Goal: Task Accomplishment & Management: Use online tool/utility

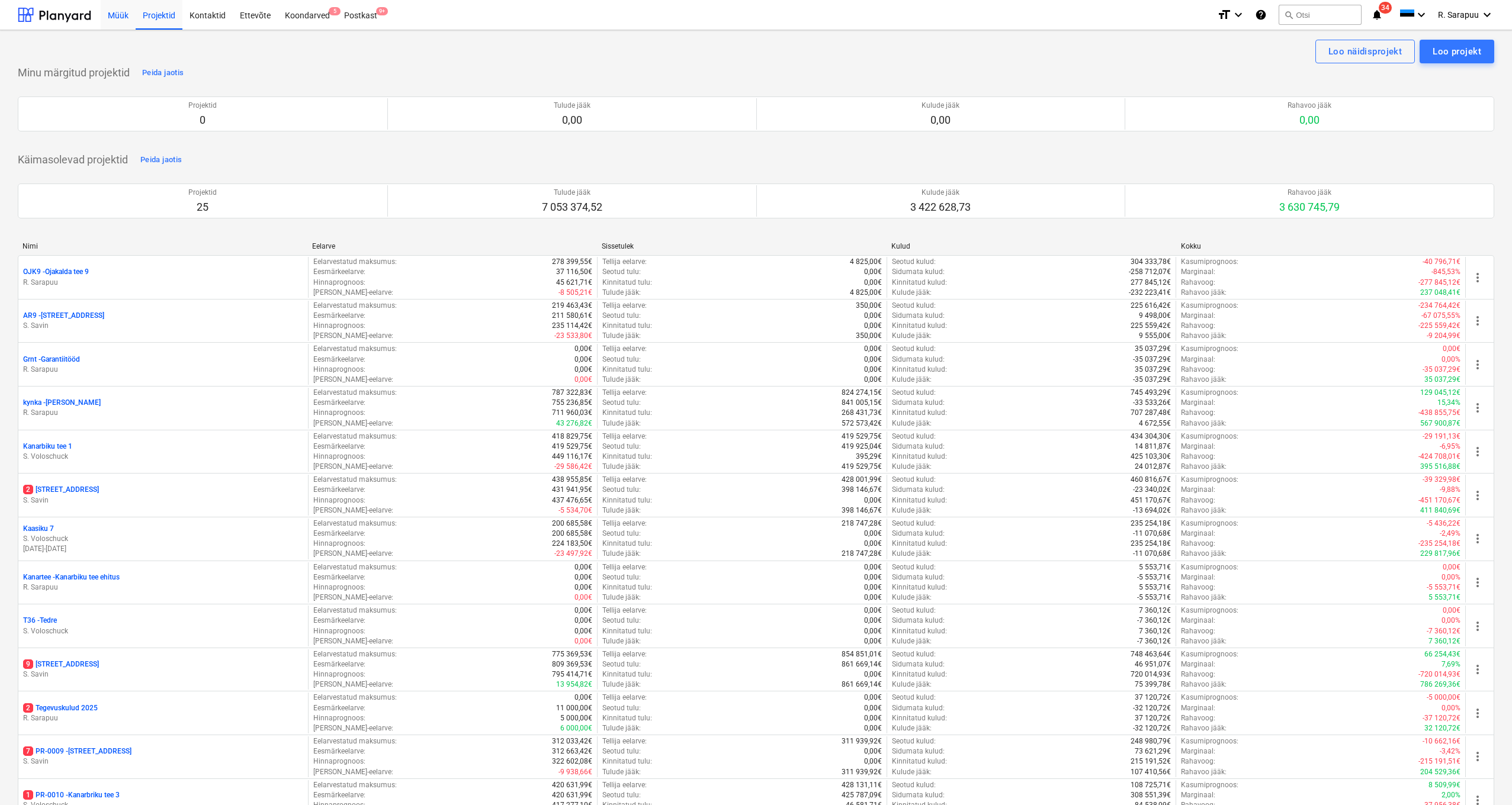
click at [114, 21] on div "Müük" at bounding box center [118, 14] width 35 height 30
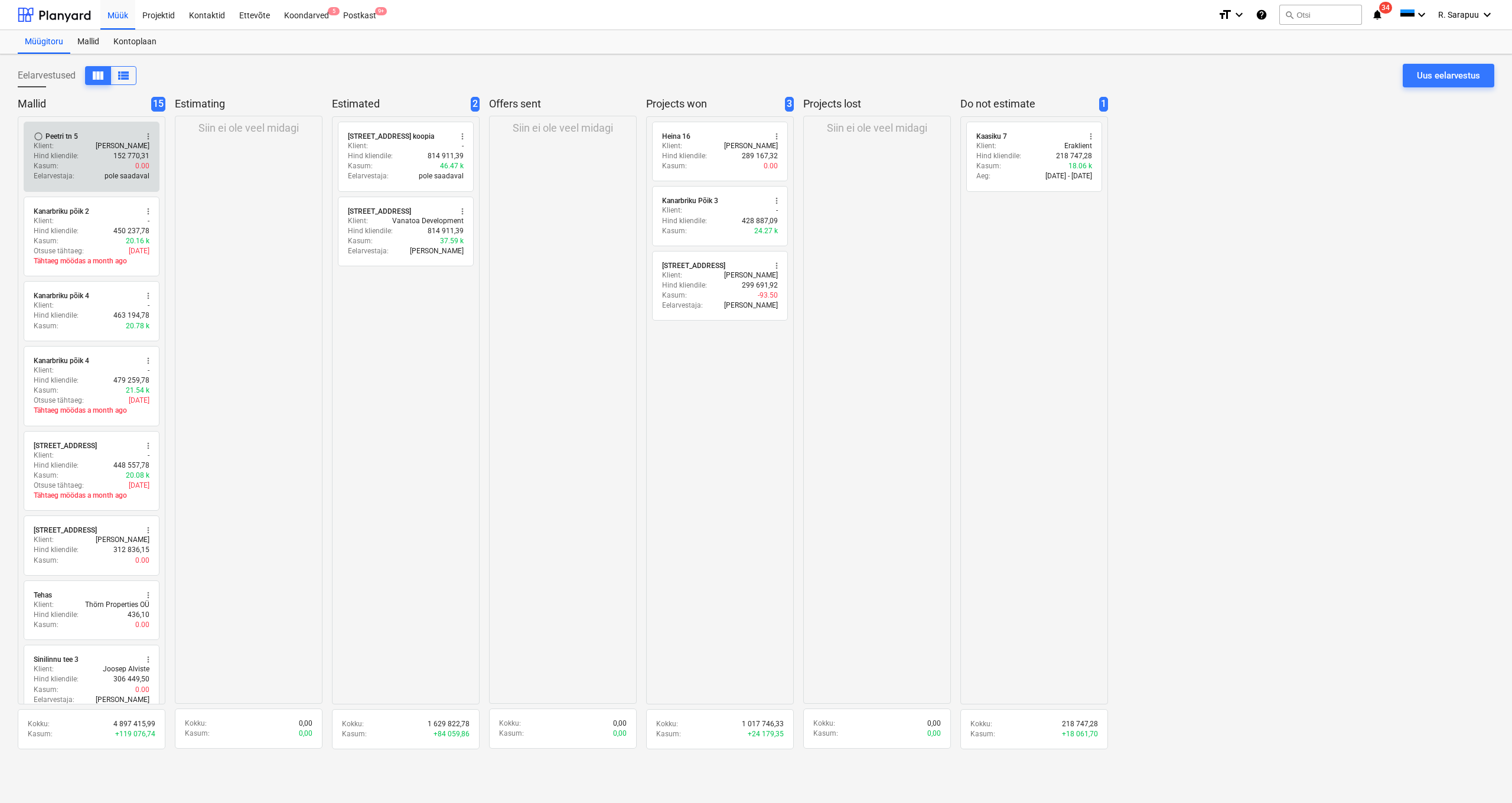
click at [61, 141] on div "Klient : [PERSON_NAME]" at bounding box center [91, 146] width 116 height 10
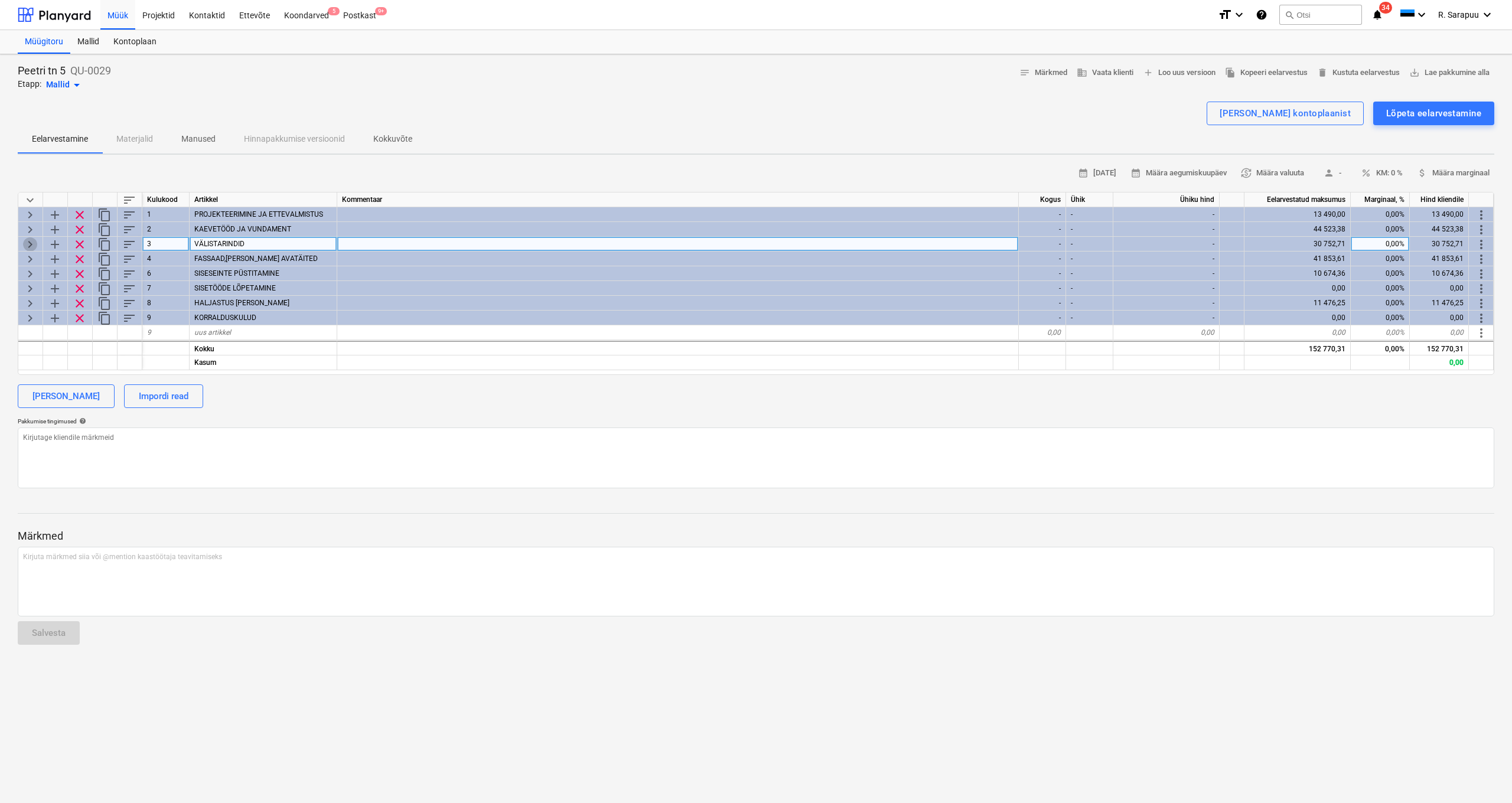
click at [31, 241] on span "keyboard_arrow_right" at bounding box center [30, 244] width 14 height 14
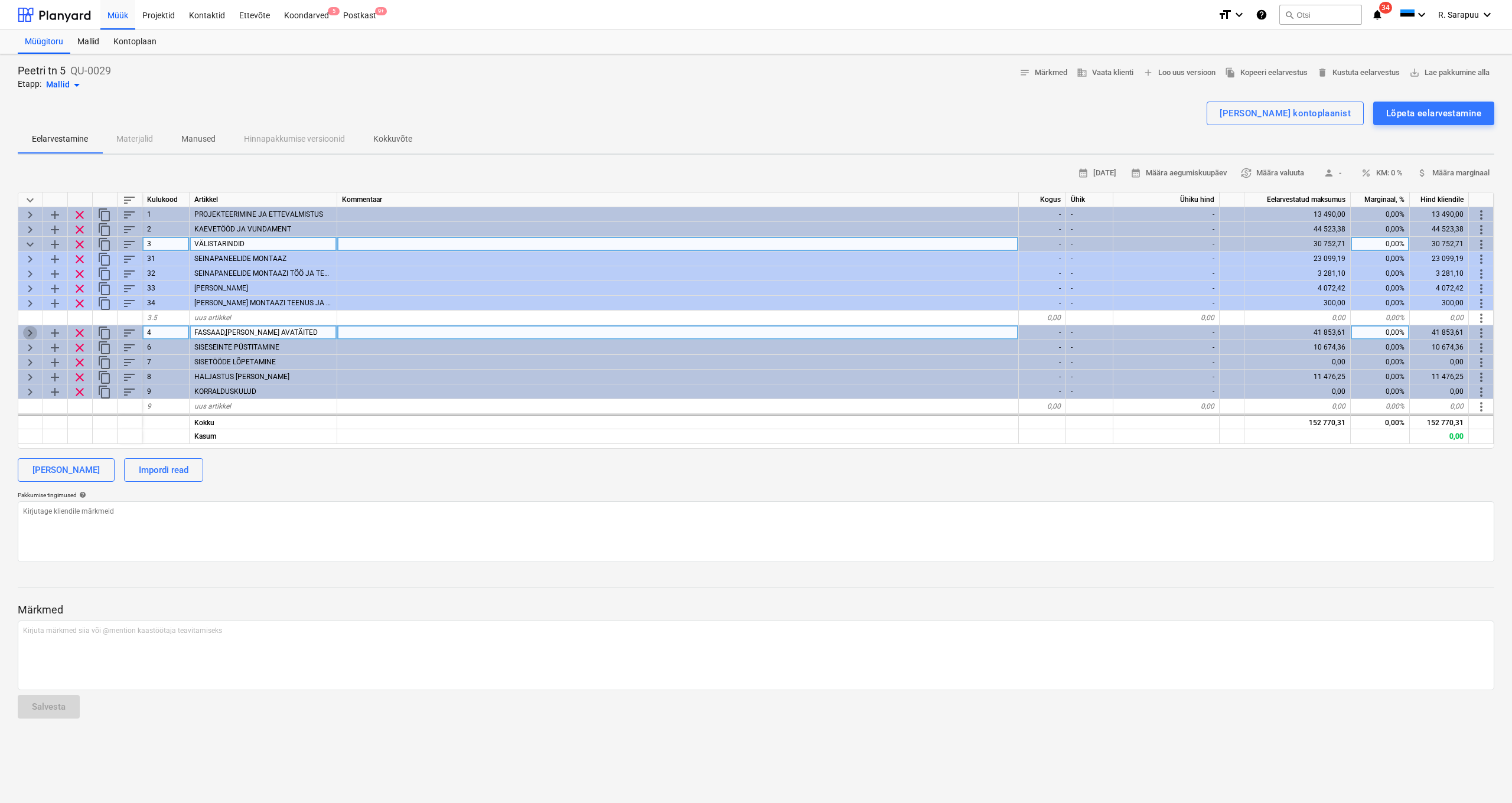
click at [30, 335] on span "keyboard_arrow_right" at bounding box center [30, 333] width 14 height 14
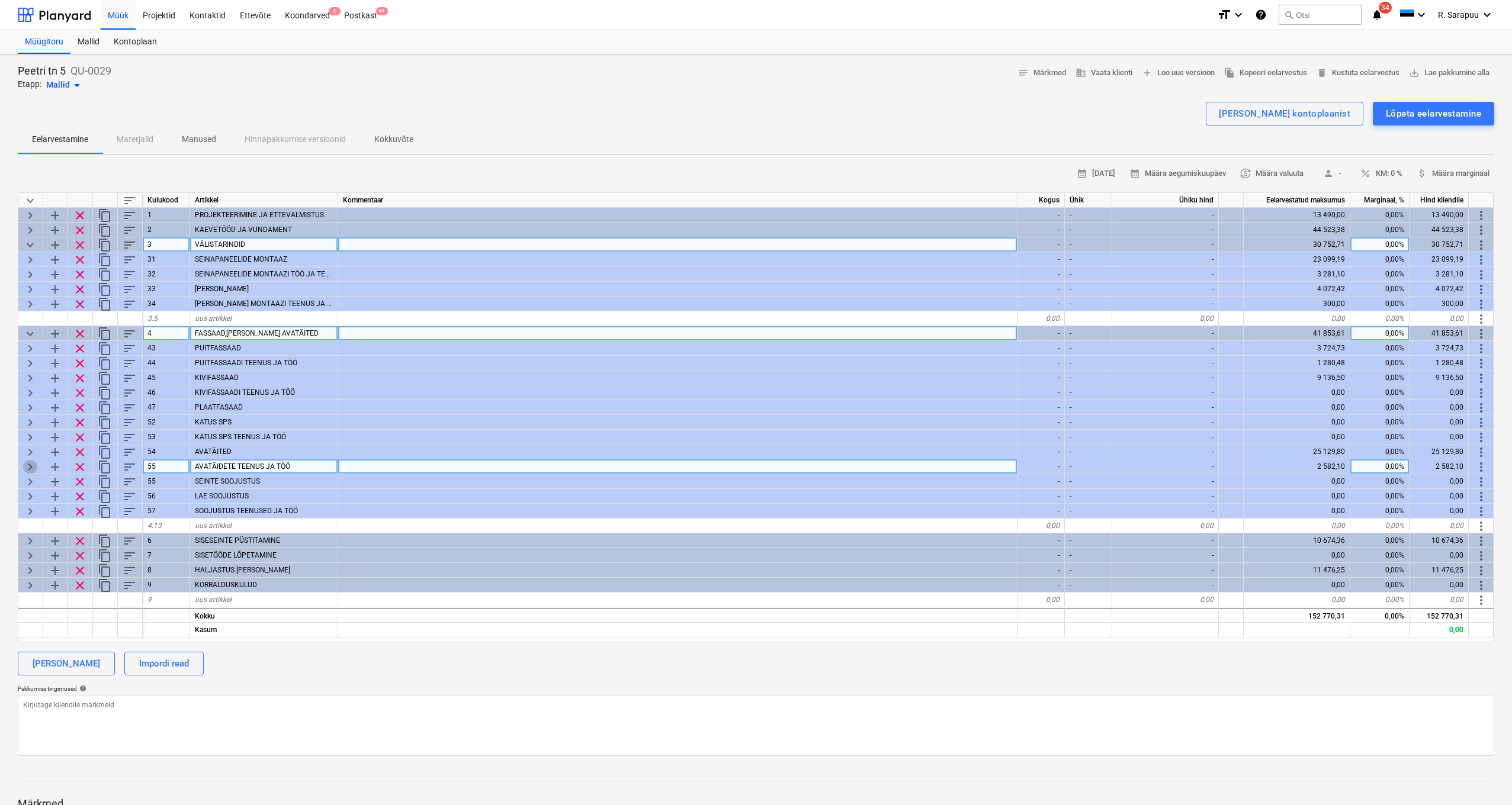
click at [29, 469] on span "keyboard_arrow_right" at bounding box center [30, 467] width 14 height 14
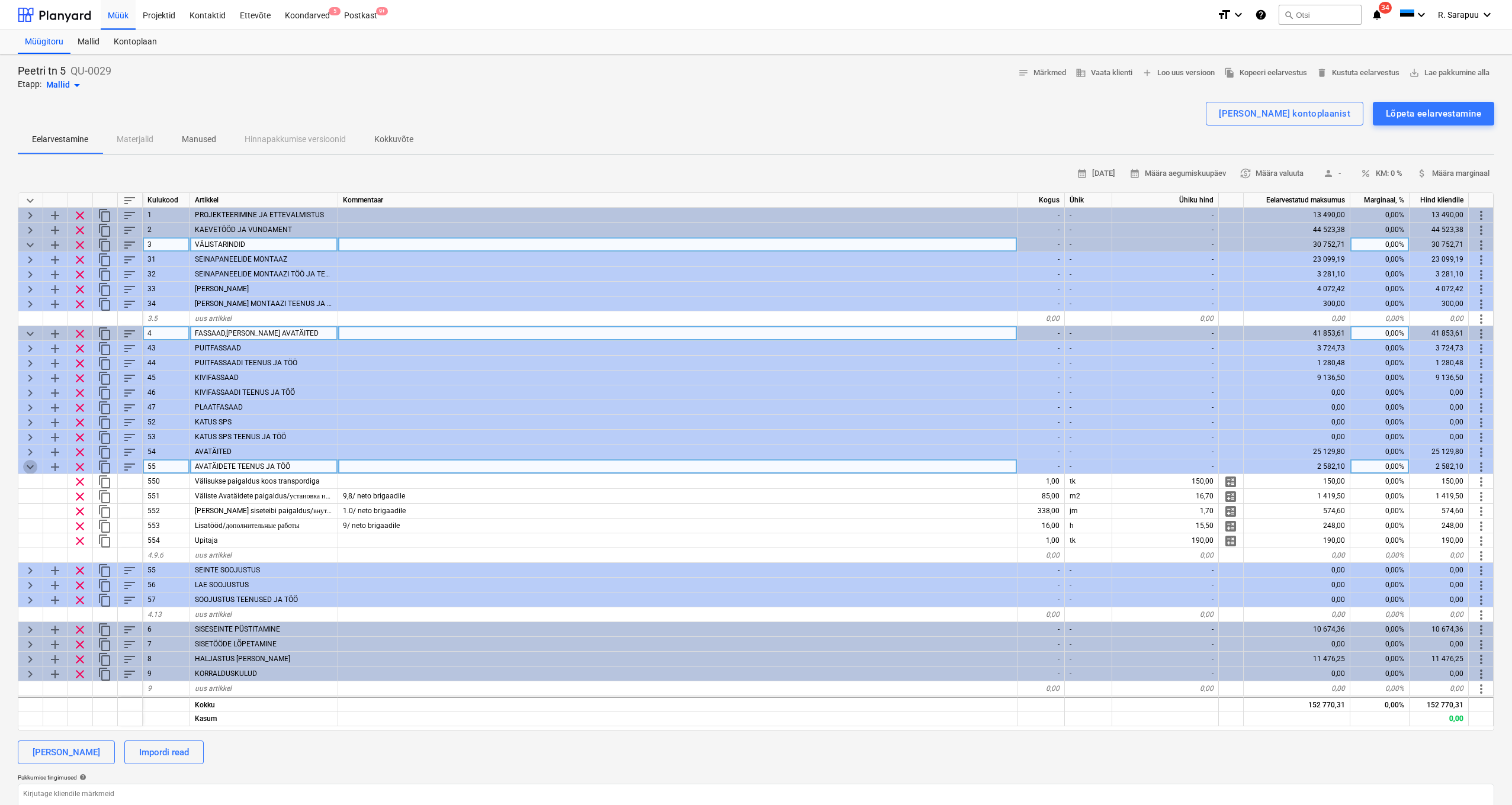
click at [33, 463] on span "keyboard_arrow_down" at bounding box center [30, 467] width 14 height 14
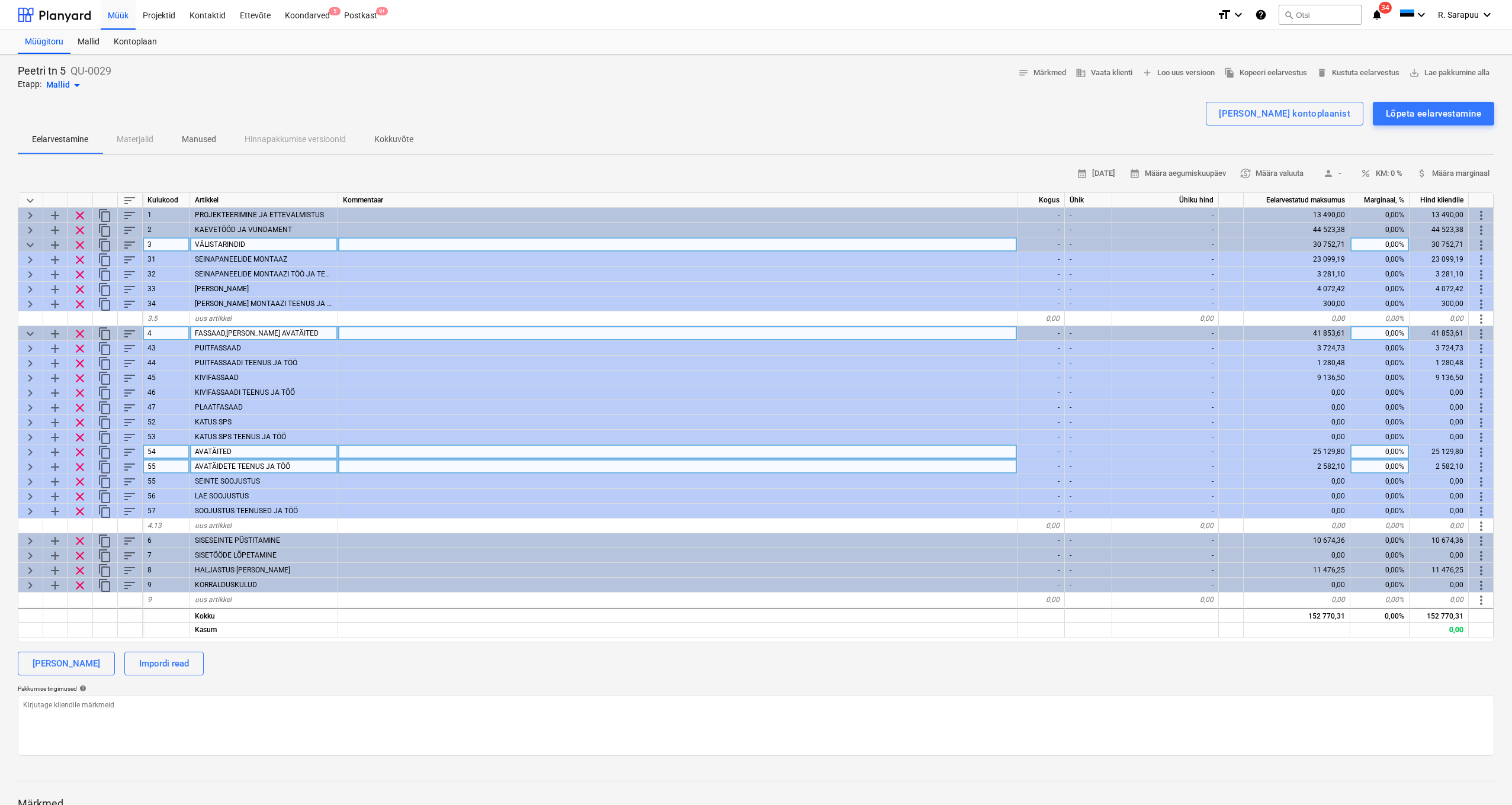
click at [29, 449] on span "keyboard_arrow_right" at bounding box center [30, 452] width 14 height 14
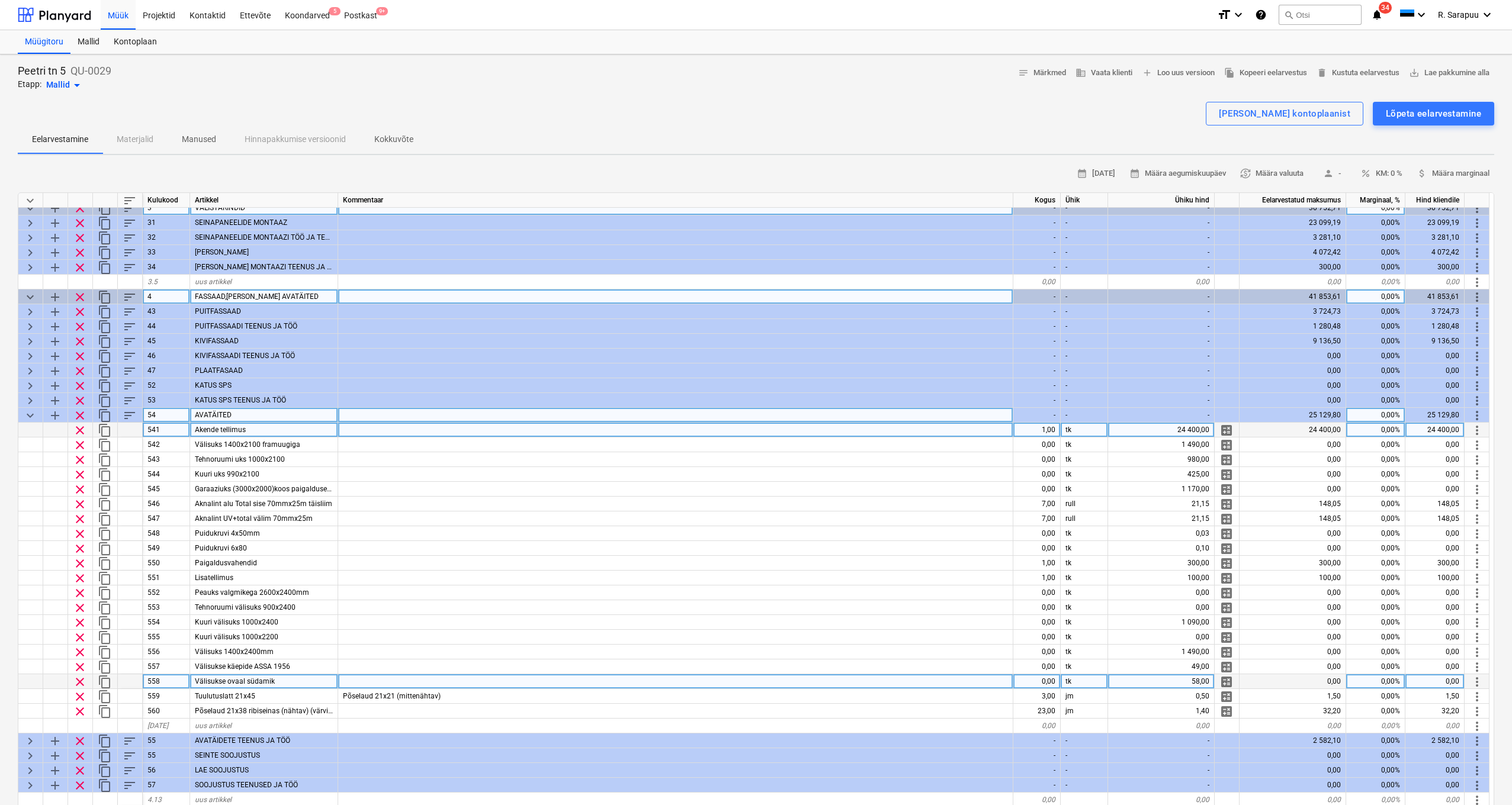
scroll to position [35, 1]
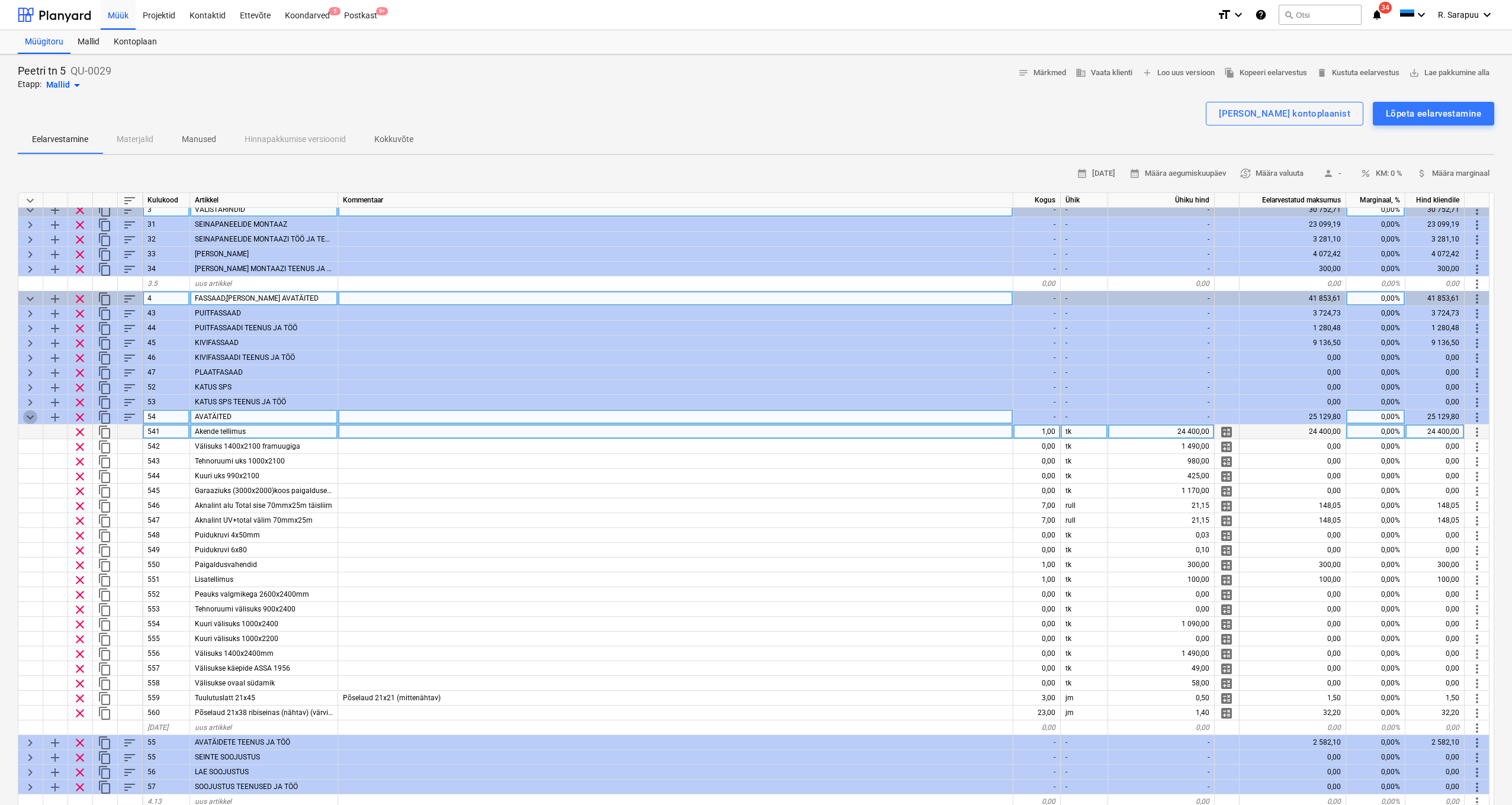
click at [29, 417] on span "keyboard_arrow_down" at bounding box center [30, 417] width 14 height 14
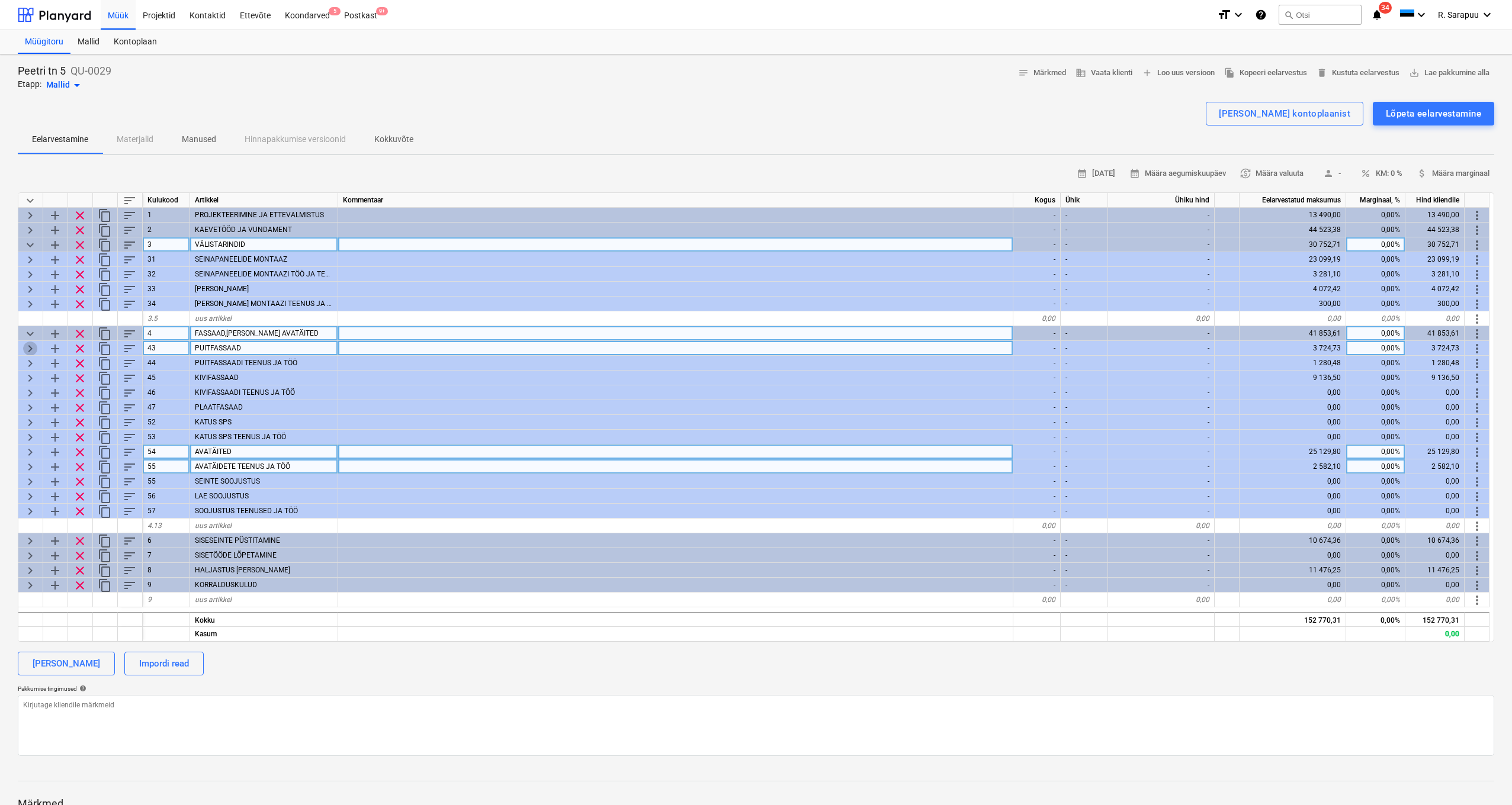
click at [29, 344] on span "keyboard_arrow_right" at bounding box center [30, 349] width 14 height 14
type textarea "x"
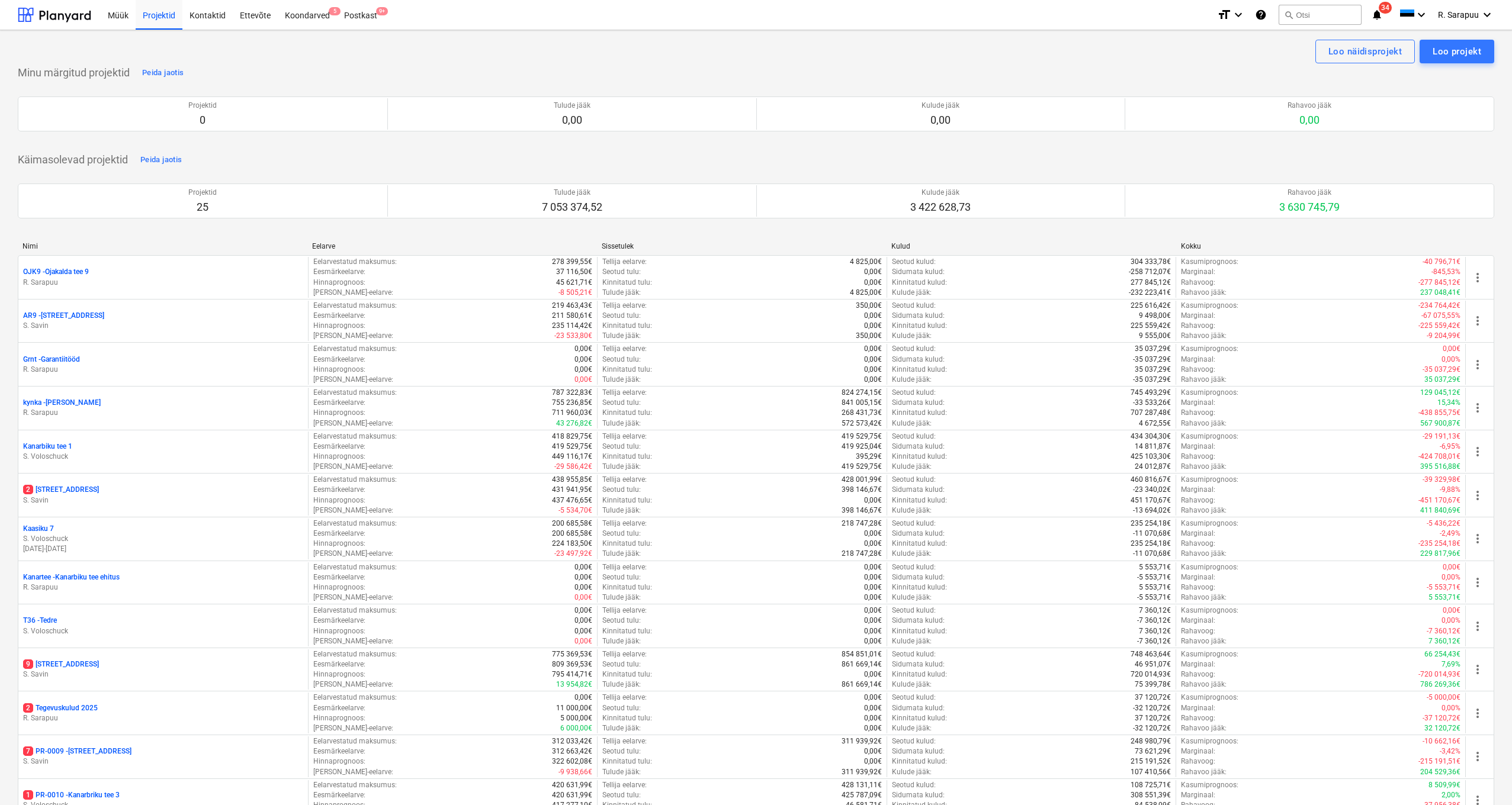
scroll to position [9, 0]
